Goal: Information Seeking & Learning: Learn about a topic

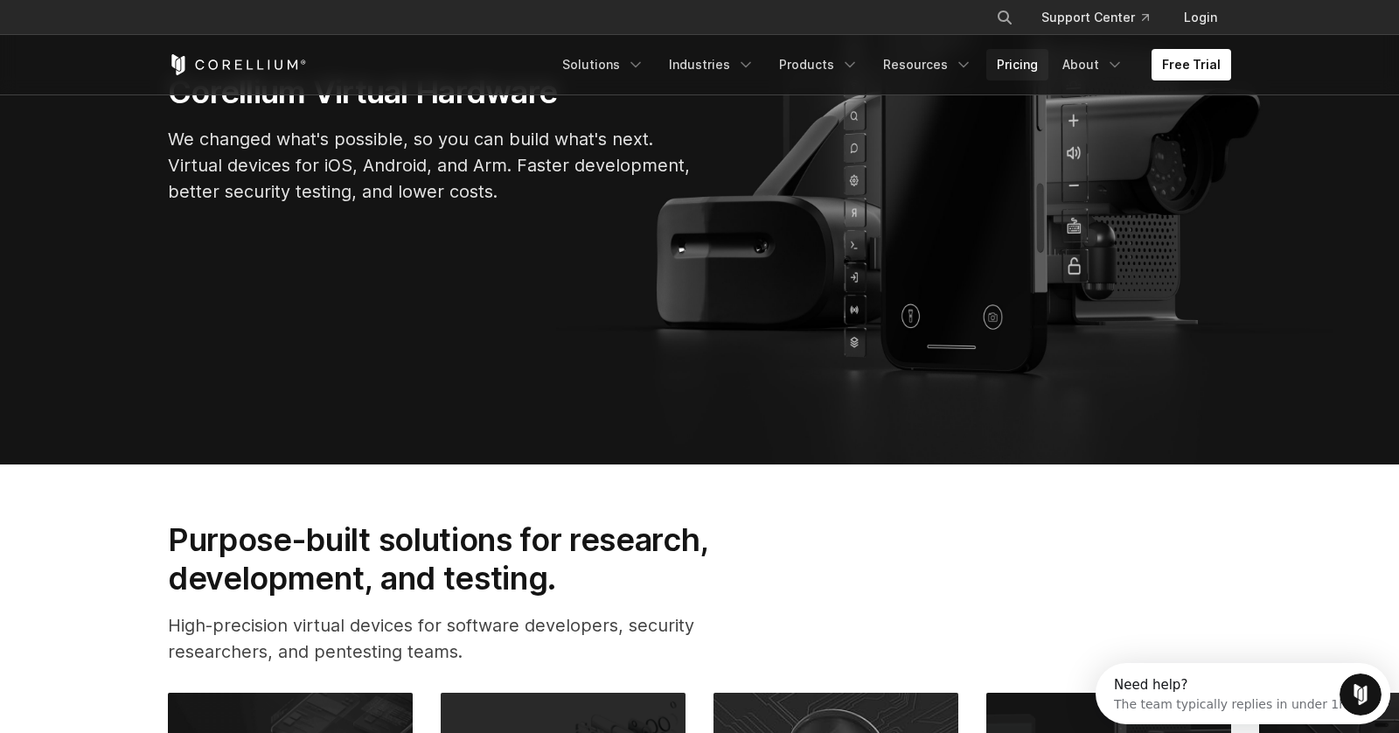
click at [1027, 63] on link "Pricing" at bounding box center [1017, 64] width 62 height 31
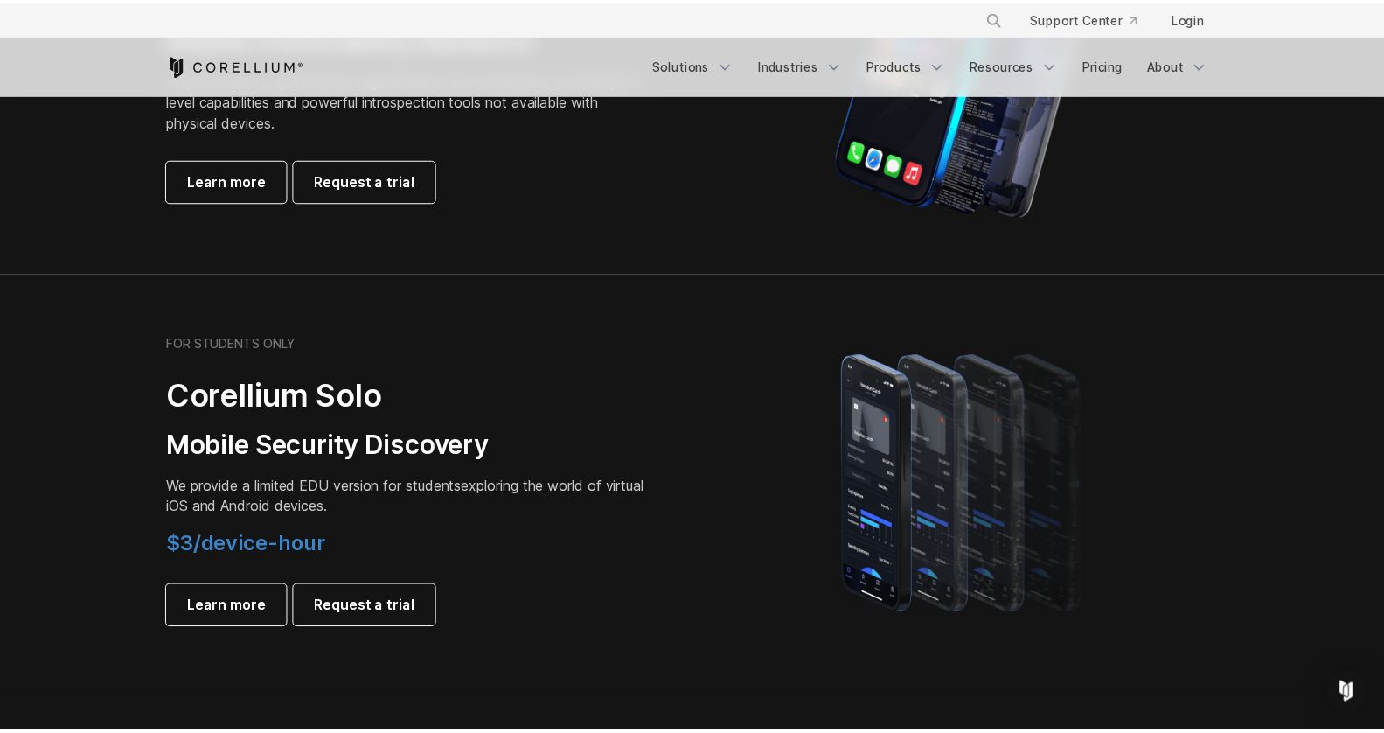
scroll to position [1023, 0]
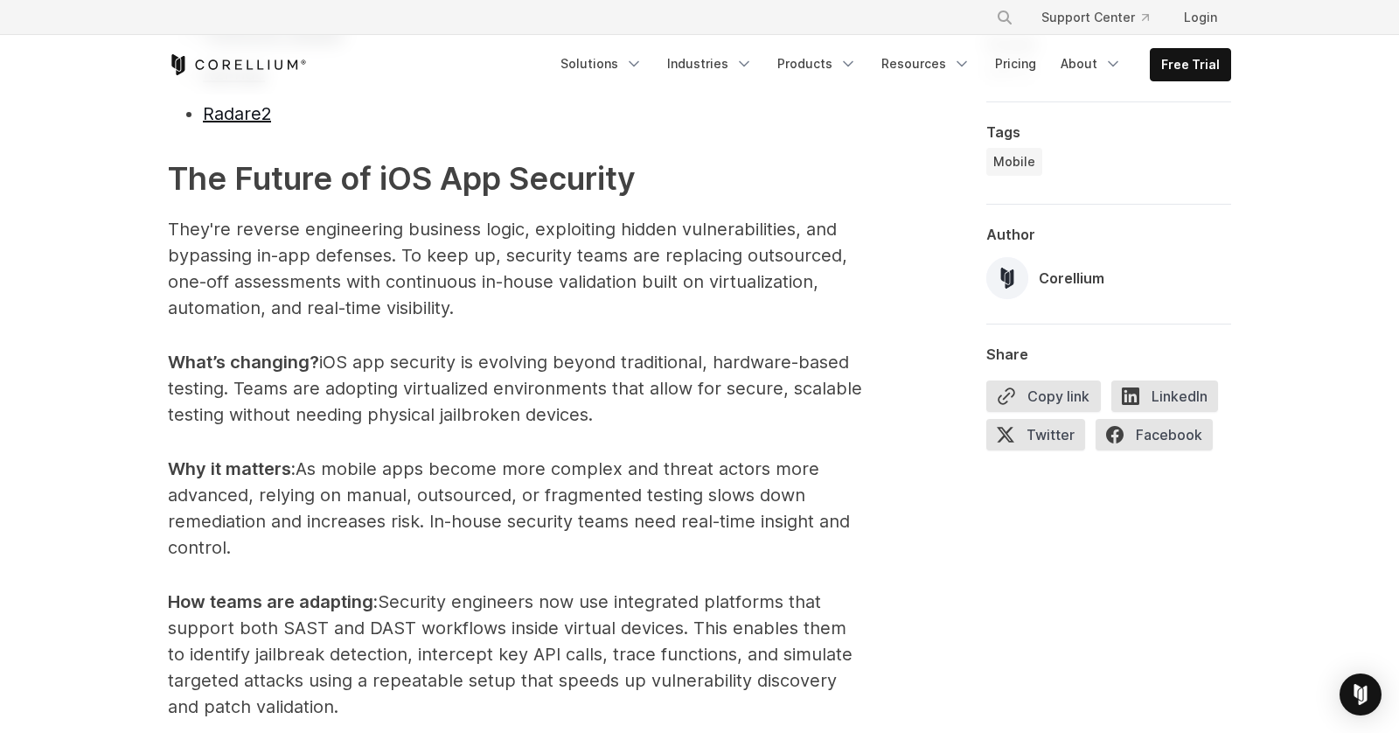
scroll to position [4742, 0]
